Goal: Information Seeking & Learning: Learn about a topic

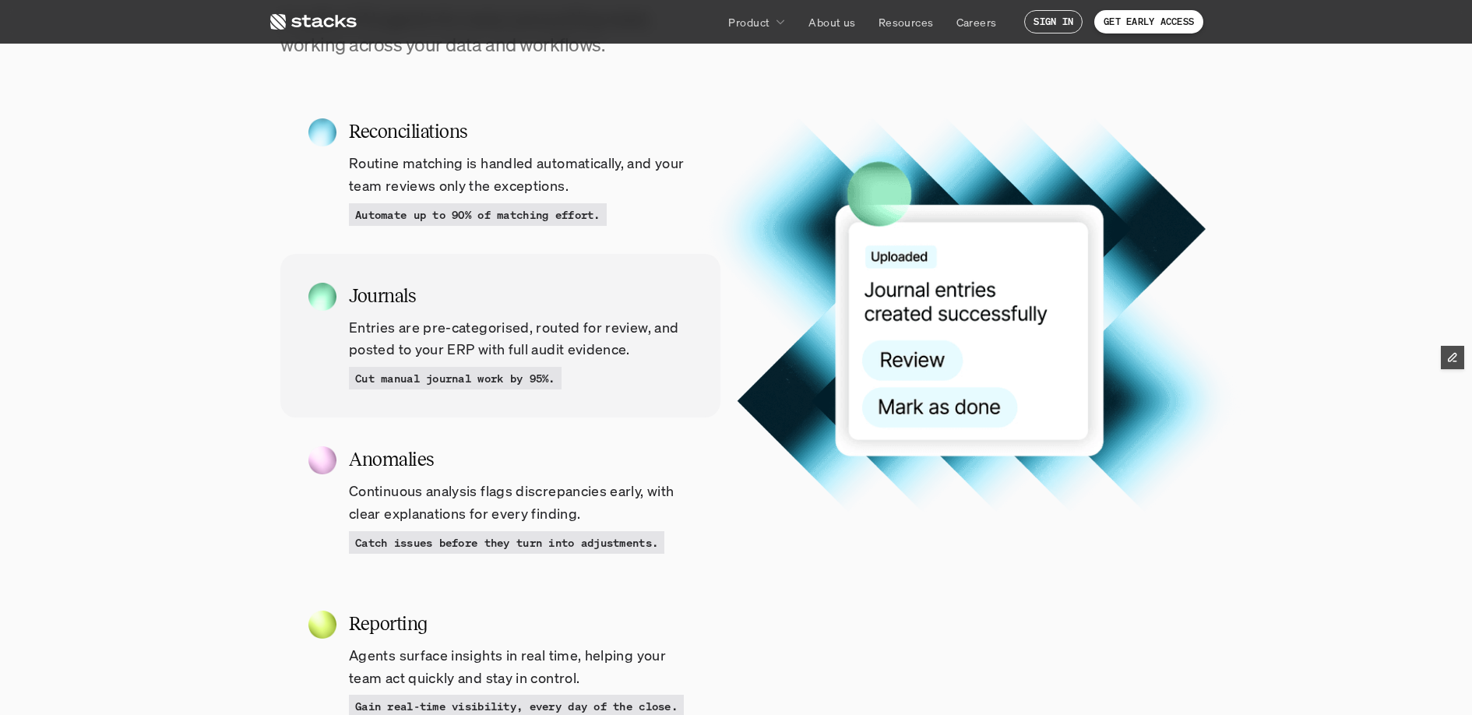
scroll to position [1550, 0]
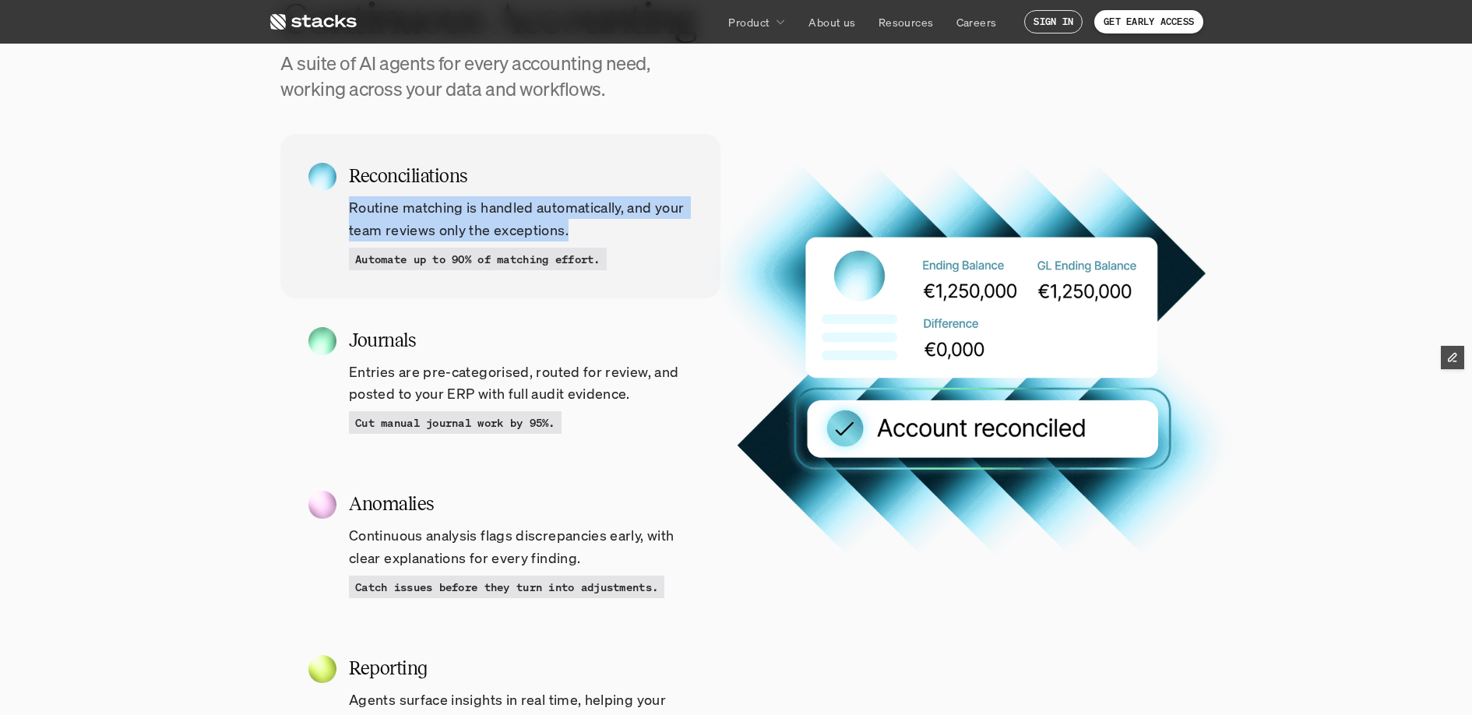
drag, startPoint x: 538, startPoint y: 224, endPoint x: 346, endPoint y: 208, distance: 193.1
click at [346, 208] on div "Reconciliations Routine matching is handled automatically, and your team review…" at bounding box center [500, 216] width 440 height 164
copy p "Routine matching is handled automatically, and your team reviews only the excep…"
click at [376, 206] on p "Routine matching is handled automatically, and your team reviews only the excep…" at bounding box center [521, 218] width 344 height 45
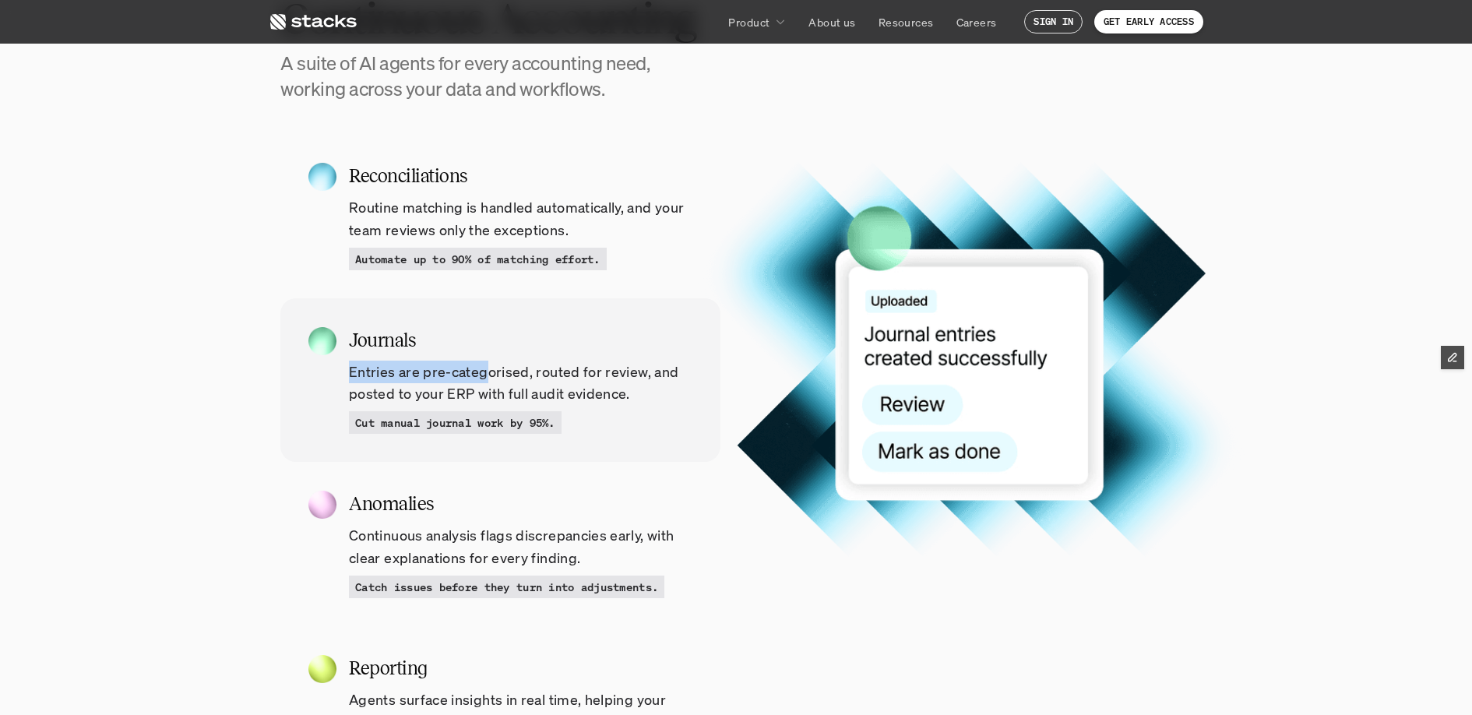
drag, startPoint x: 338, startPoint y: 367, endPoint x: 492, endPoint y: 374, distance: 153.6
click at [492, 374] on div "Journals Entries are pre-categorised, routed for review, and posted to your ERP…" at bounding box center [500, 380] width 440 height 164
click at [660, 361] on p "Entries are pre-categorised, routed for review, and posted to your ERP with ful…" at bounding box center [521, 383] width 344 height 45
click at [343, 366] on div "Journals Entries are pre-categorised, routed for review, and posted to your ERP…" at bounding box center [500, 380] width 440 height 164
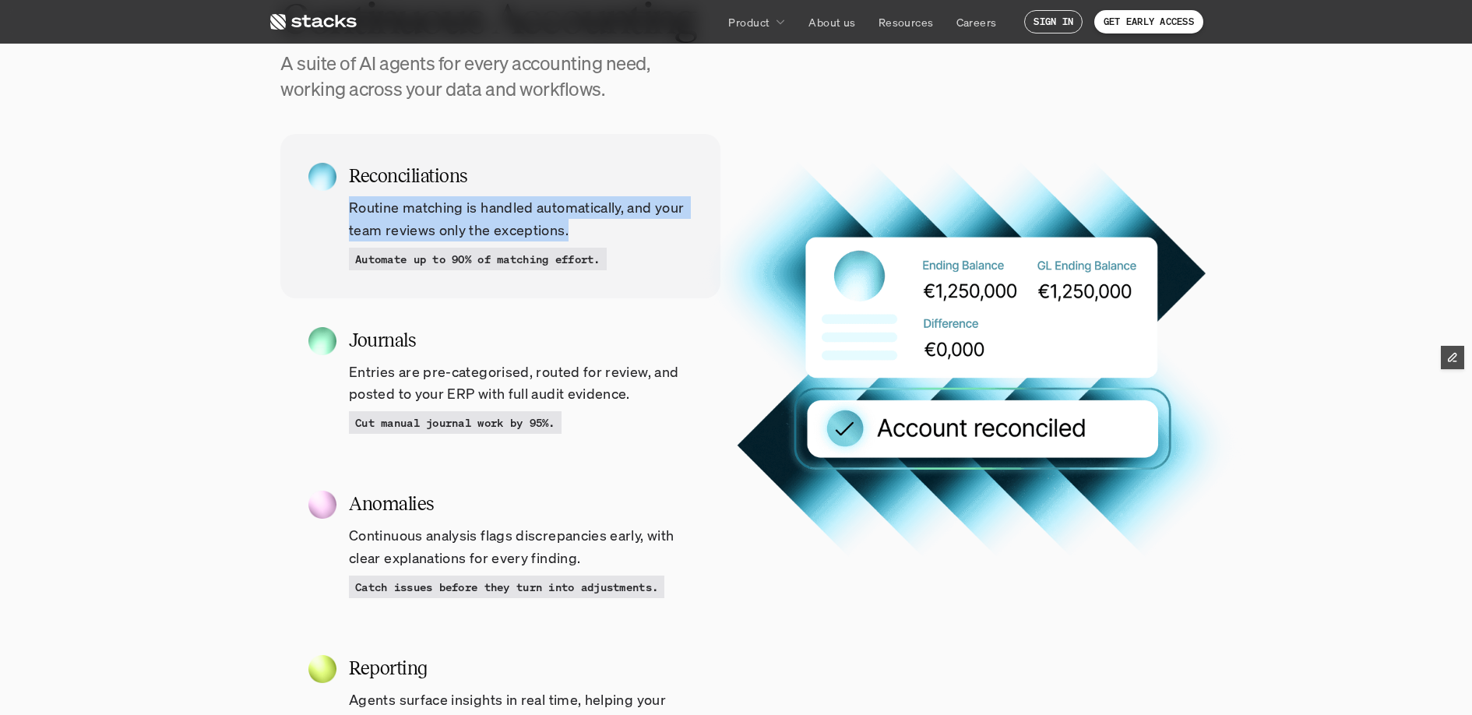
drag, startPoint x: 354, startPoint y: 199, endPoint x: 641, endPoint y: 223, distance: 287.7
click at [641, 223] on p "Routine matching is handled automatically, and your team reviews only the excep…" at bounding box center [521, 218] width 344 height 45
copy p "Routine matching is handled automatically, and your team reviews only the excep…"
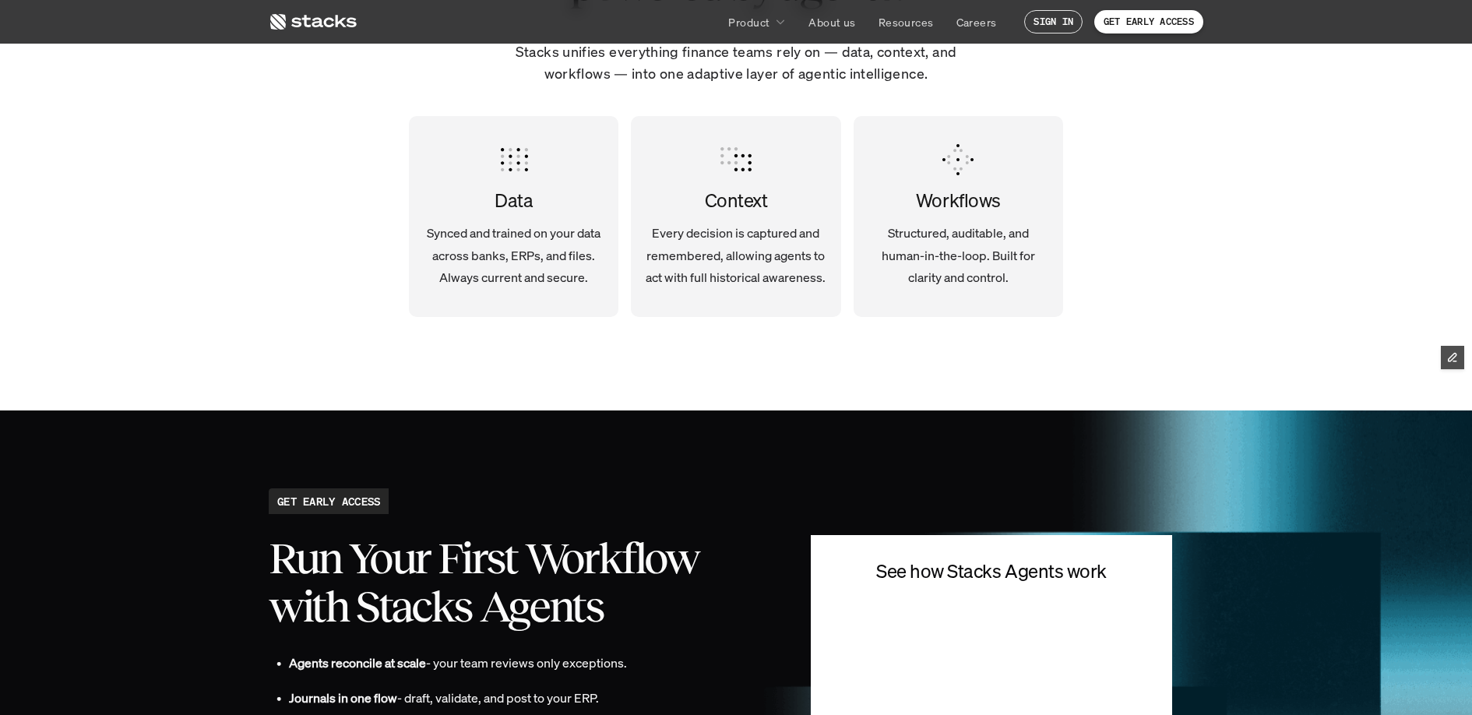
scroll to position [3527, 0]
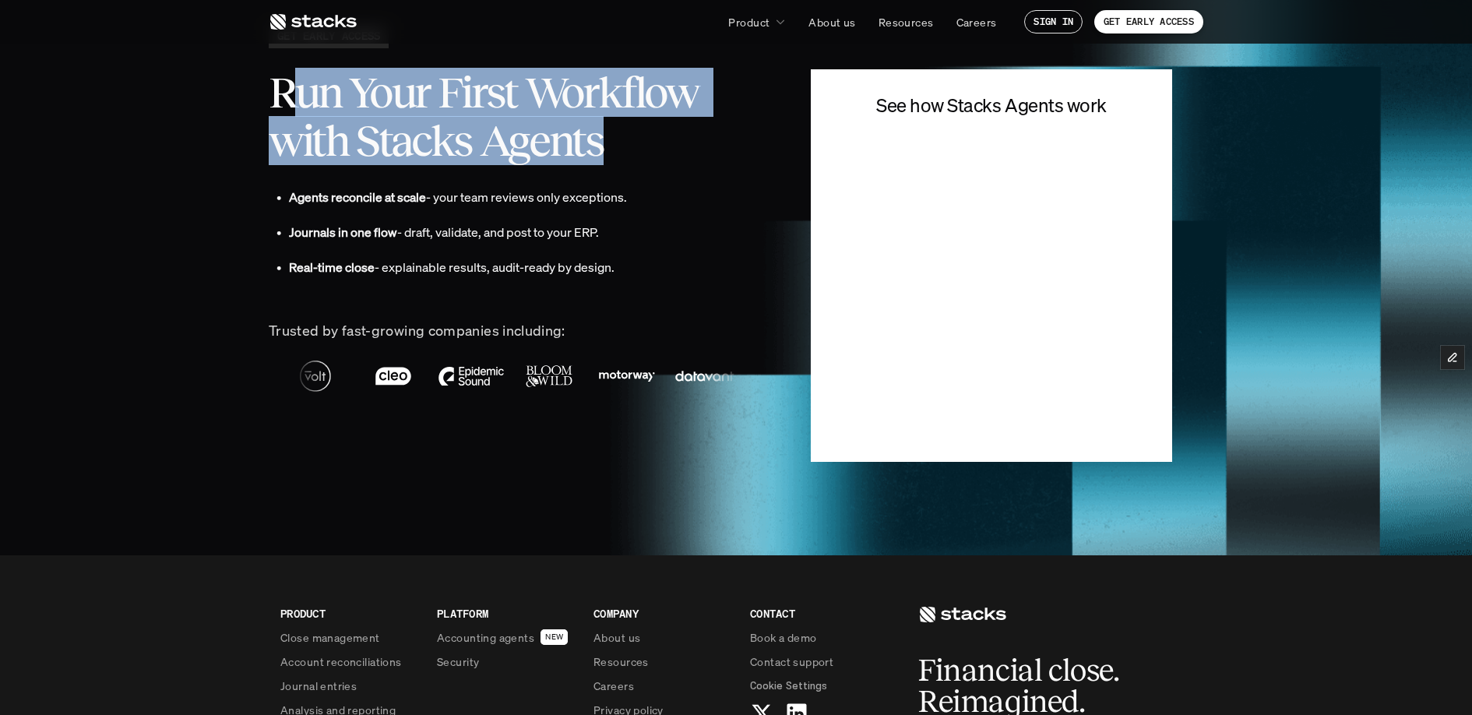
drag, startPoint x: 323, startPoint y: 93, endPoint x: 604, endPoint y: 155, distance: 287.1
click at [604, 155] on h2 "Run Your First Workflow with Stacks Agents" at bounding box center [517, 117] width 496 height 96
click at [627, 157] on h2 "Run Your First Workflow with Stacks Agents" at bounding box center [517, 117] width 496 height 96
drag, startPoint x: 619, startPoint y: 149, endPoint x: 259, endPoint y: 103, distance: 362.9
click at [259, 103] on section "GET EARLY ACCESS Run Your First Workflow with Stacks Agents • Agents reconcile …" at bounding box center [736, 250] width 1472 height 611
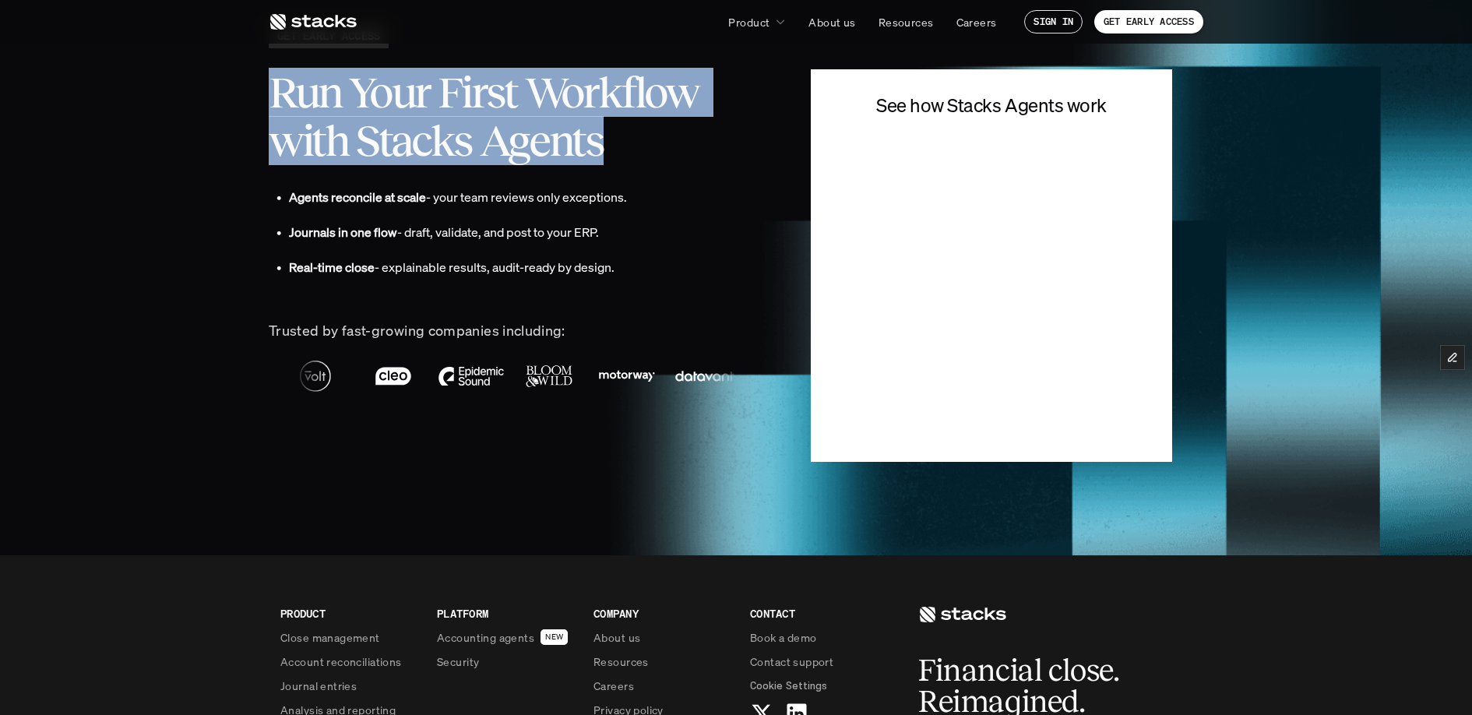
copy h2 "Run Your First Workflow with Stacks Agents"
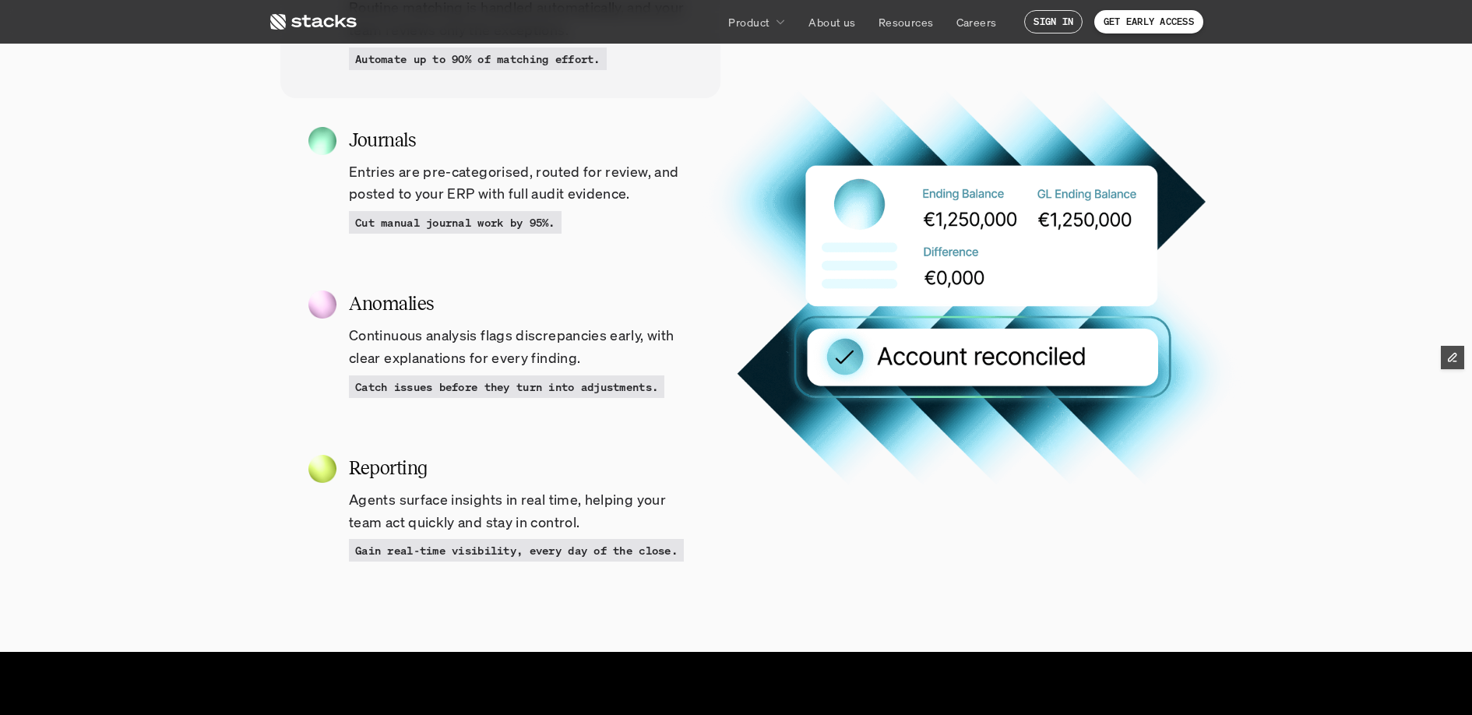
scroll to position [1748, 0]
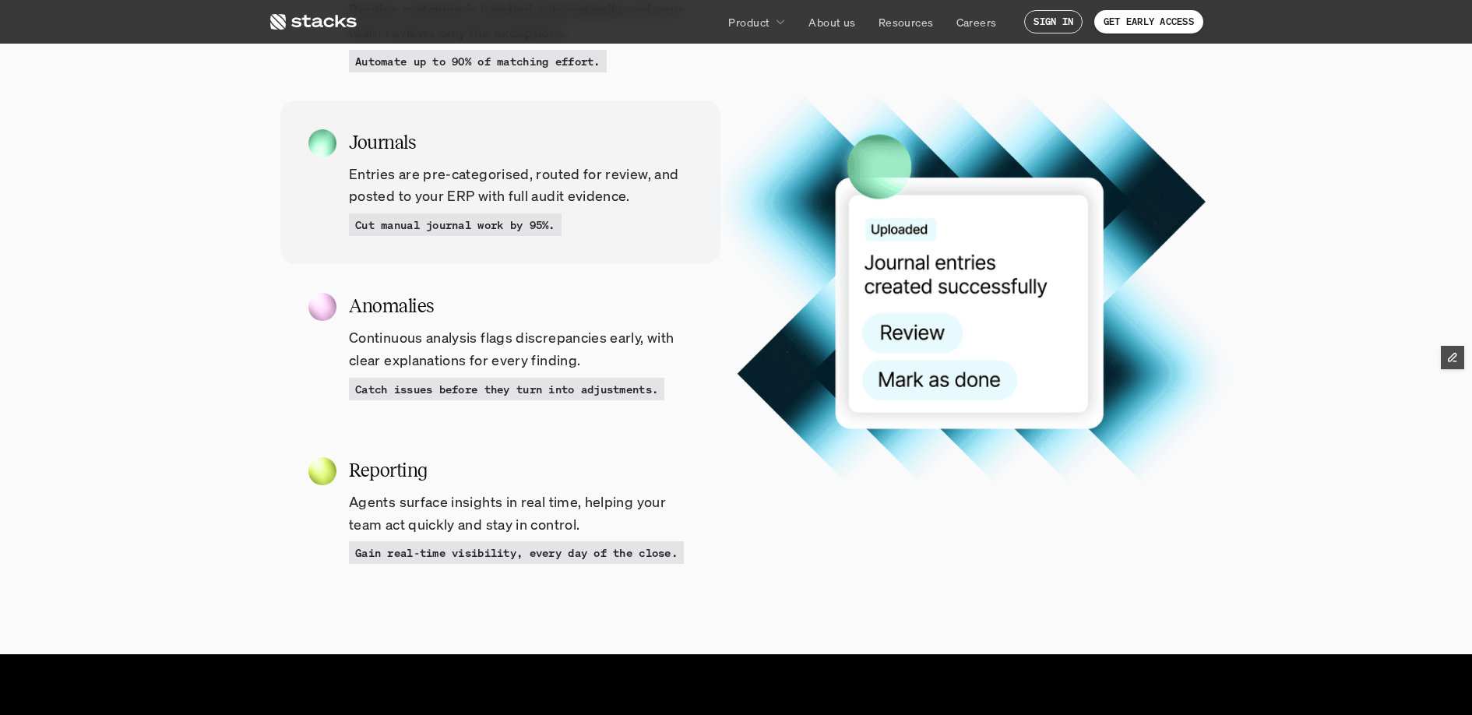
click at [552, 226] on p "Cut manual journal work by 95%." at bounding box center [455, 225] width 200 height 16
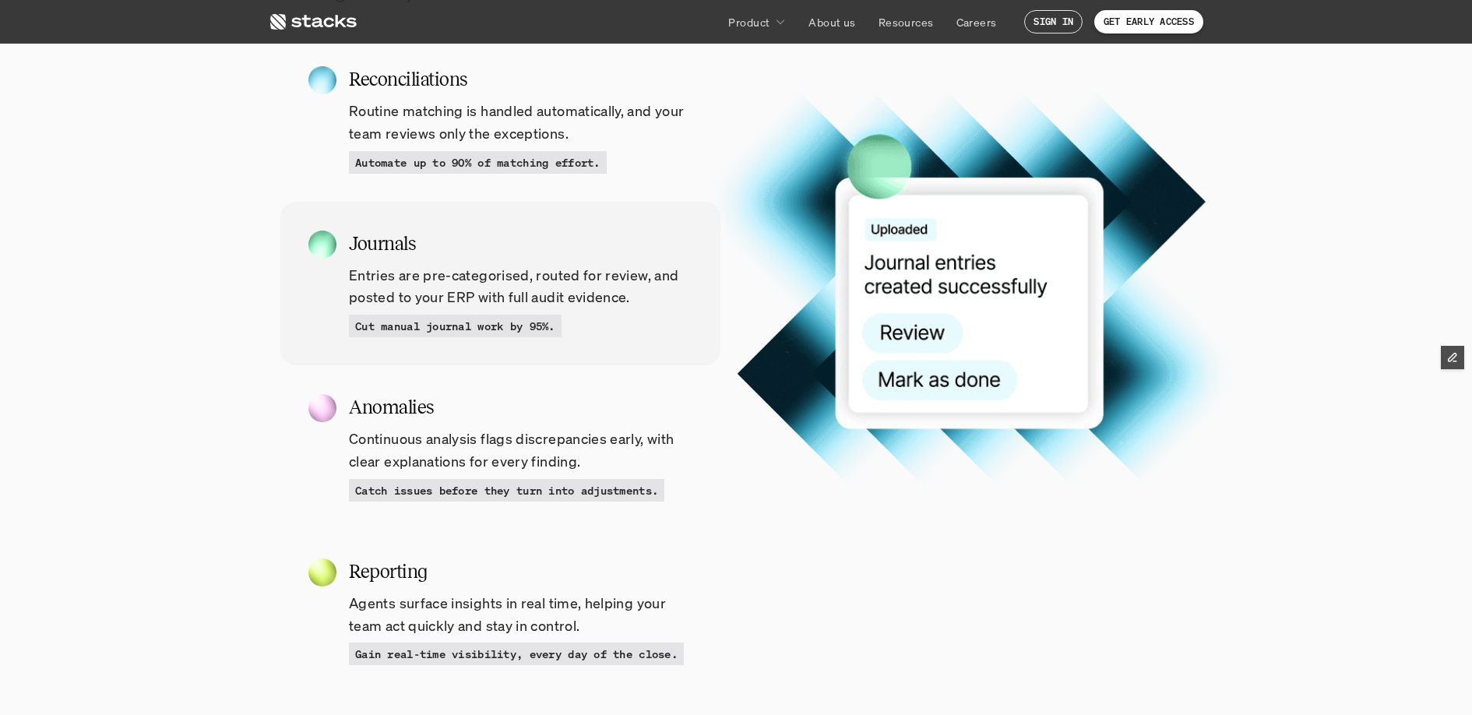
scroll to position [1583, 0]
